Goal: Transaction & Acquisition: Purchase product/service

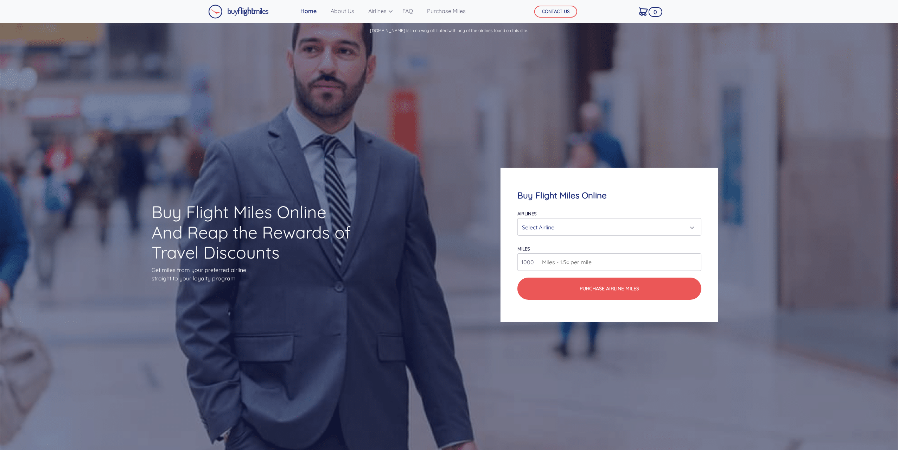
click at [693, 228] on div "Select Airline" at bounding box center [607, 227] width 171 height 13
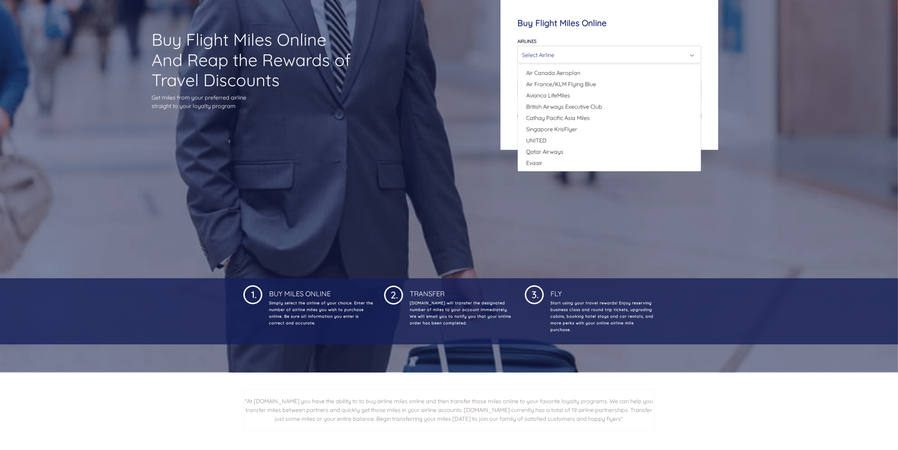
scroll to position [106, 0]
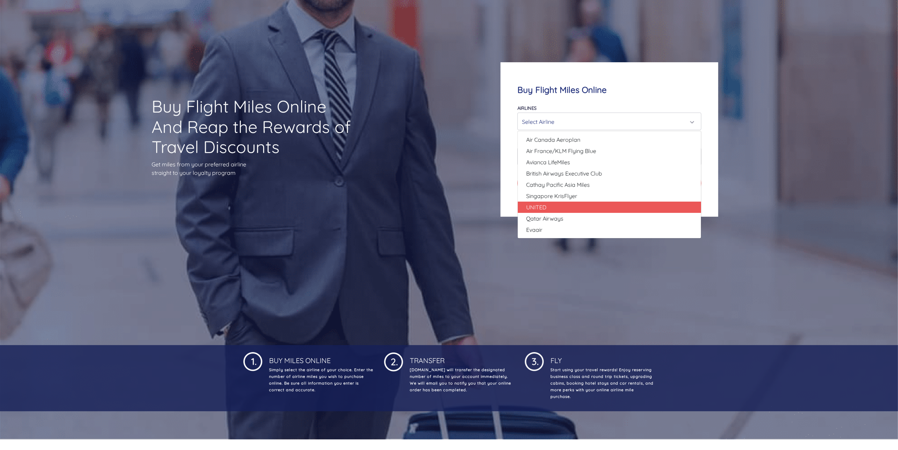
click at [538, 209] on span "UNITED" at bounding box center [536, 207] width 20 height 8
select select "UNITED"
type input "80000"
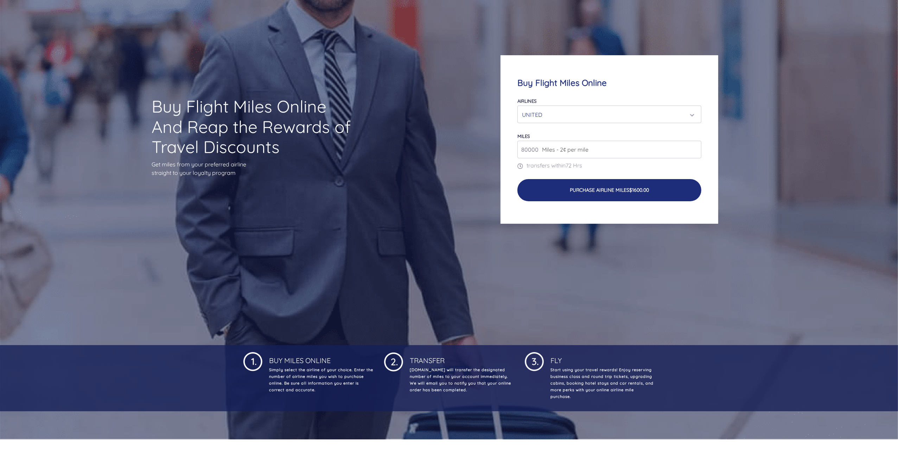
click at [564, 192] on button "Purchase Airline Miles $1600.00" at bounding box center [610, 190] width 184 height 22
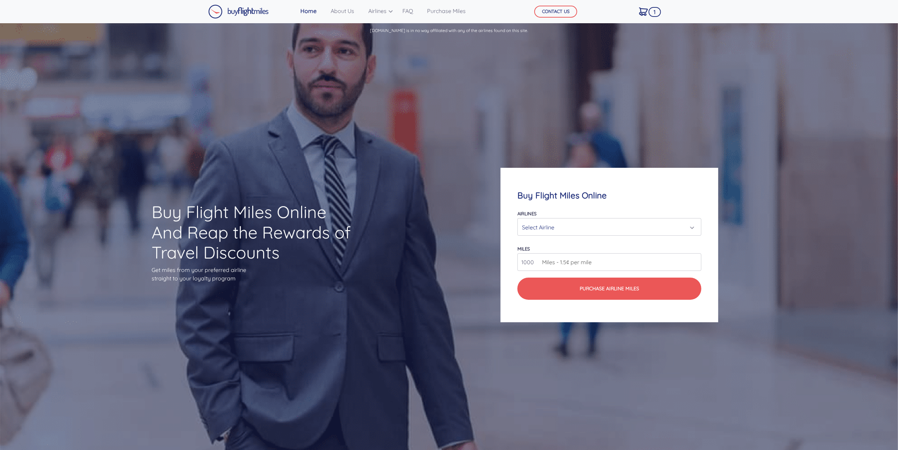
click at [691, 228] on div "Select Airline" at bounding box center [607, 227] width 171 height 13
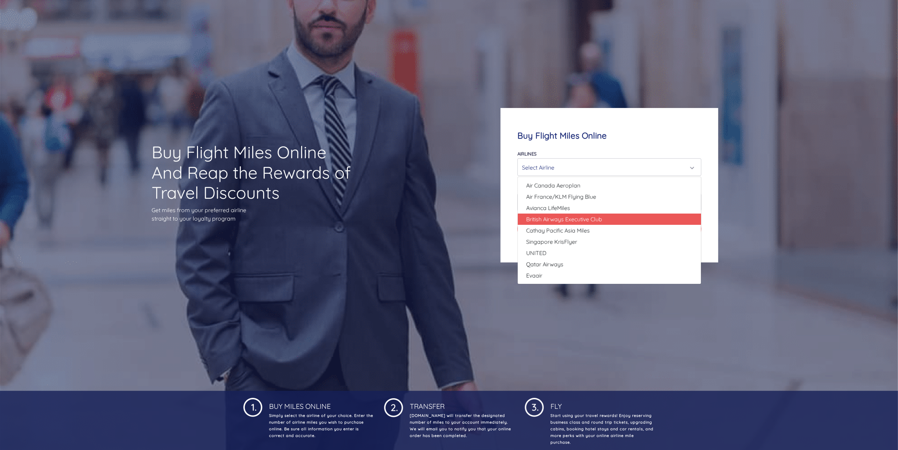
scroll to position [70, 0]
